Goal: Transaction & Acquisition: Purchase product/service

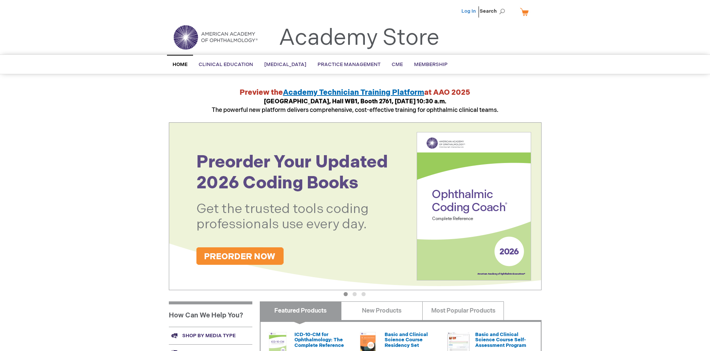
click at [469, 11] on link "Log In" at bounding box center [468, 11] width 15 height 6
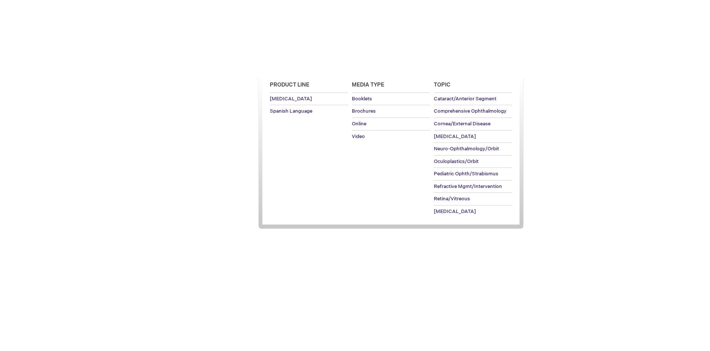
click at [288, 64] on span "[MEDICAL_DATA]" at bounding box center [285, 64] width 42 height 6
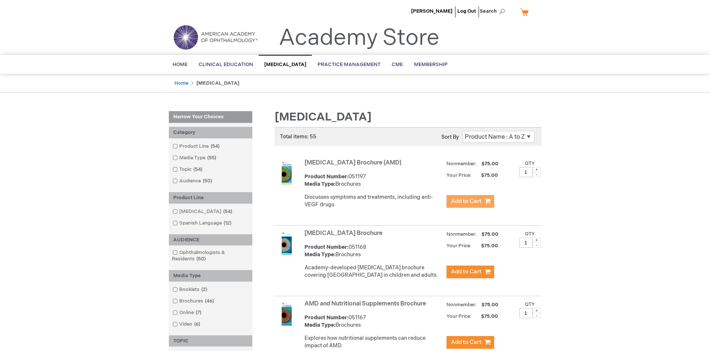
click at [470, 201] on span "Add to Cart" at bounding box center [466, 200] width 31 height 7
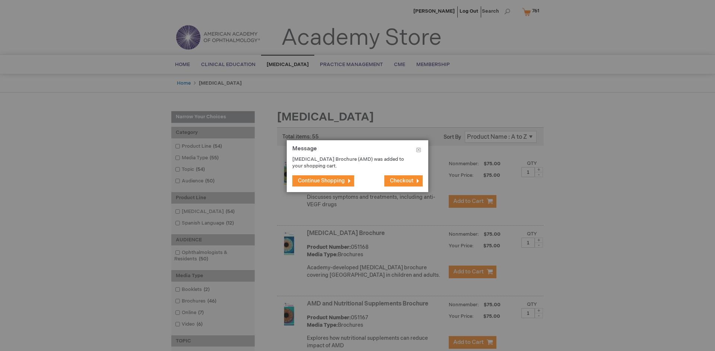
click at [321, 180] on span "Continue Shopping" at bounding box center [321, 180] width 47 height 6
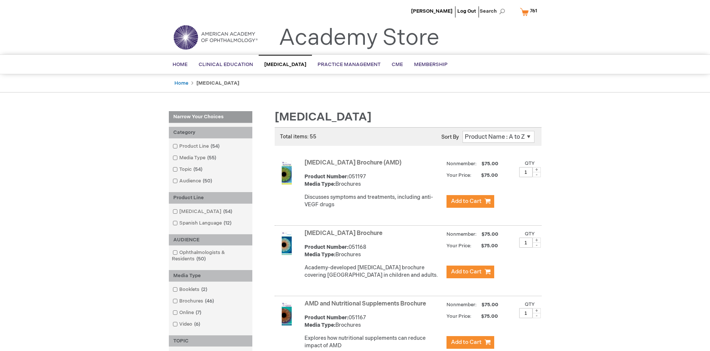
click at [367, 307] on link "AMD and Nutritional Supplements Brochure" at bounding box center [364, 303] width 121 height 7
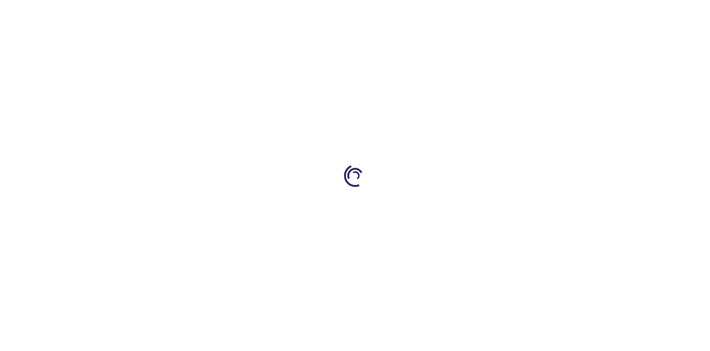
type input "1"
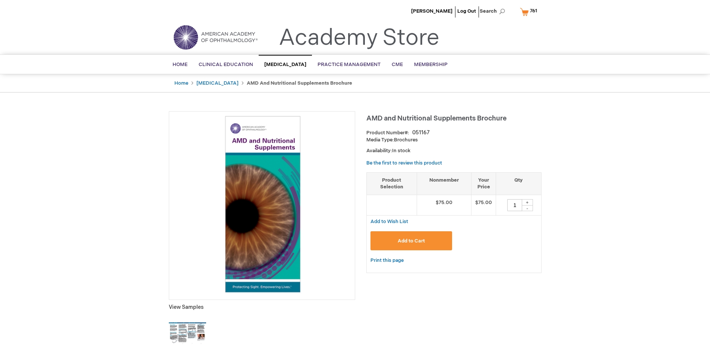
click at [411, 240] on span "Add to Cart" at bounding box center [410, 241] width 27 height 6
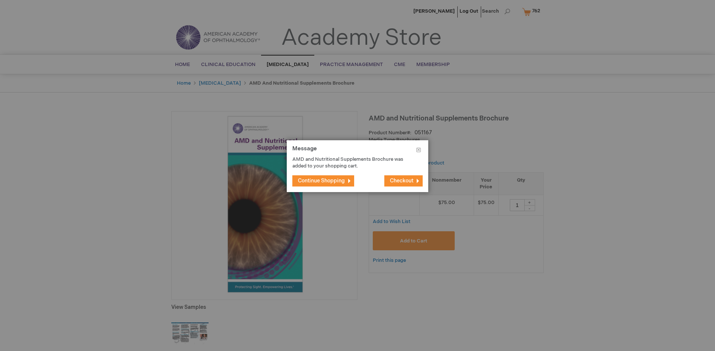
click at [321, 180] on span "Continue Shopping" at bounding box center [321, 180] width 47 height 6
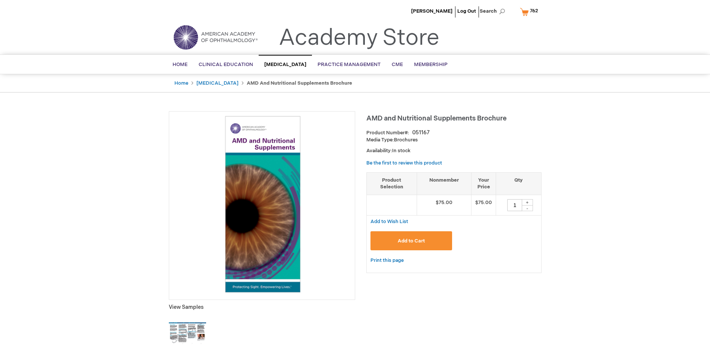
click at [530, 12] on span "762" at bounding box center [534, 11] width 8 height 6
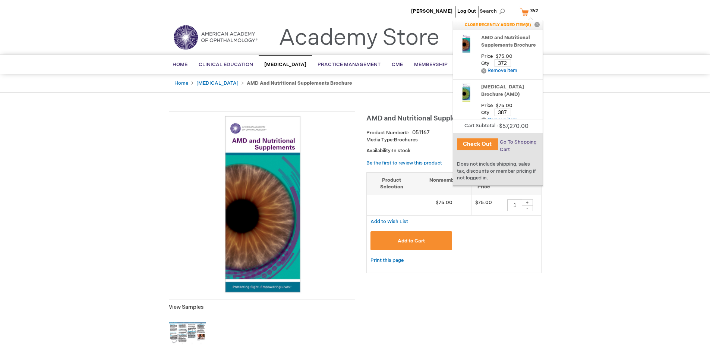
click at [517, 142] on span "Go To Shopping Cart" at bounding box center [518, 145] width 37 height 13
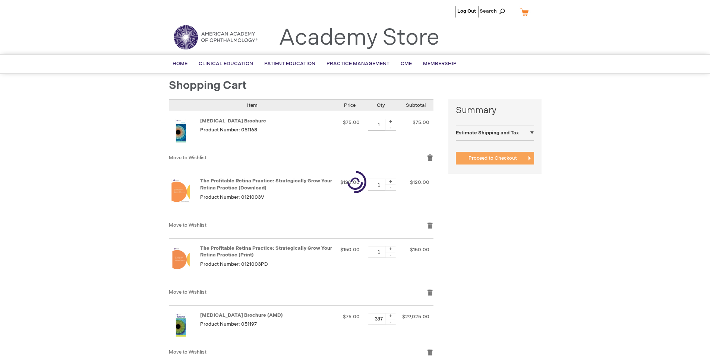
click at [492, 158] on span "Proceed to Checkout" at bounding box center [492, 158] width 48 height 6
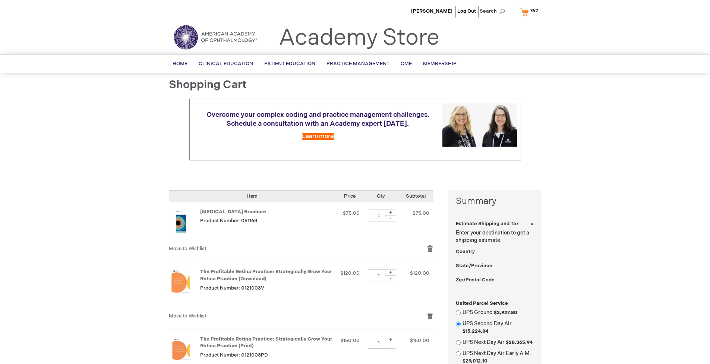
select select "US"
select select "41"
